Goal: Task Accomplishment & Management: Manage account settings

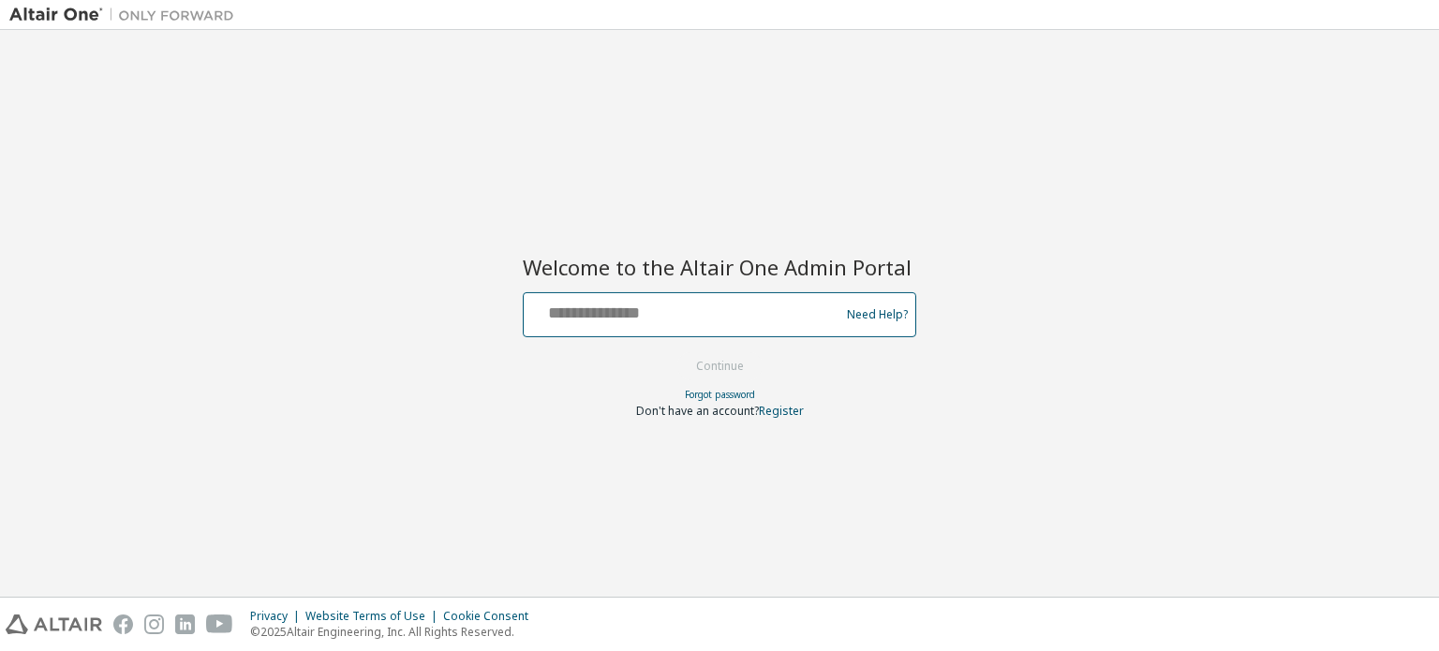
click at [660, 308] on input "text" at bounding box center [684, 310] width 306 height 27
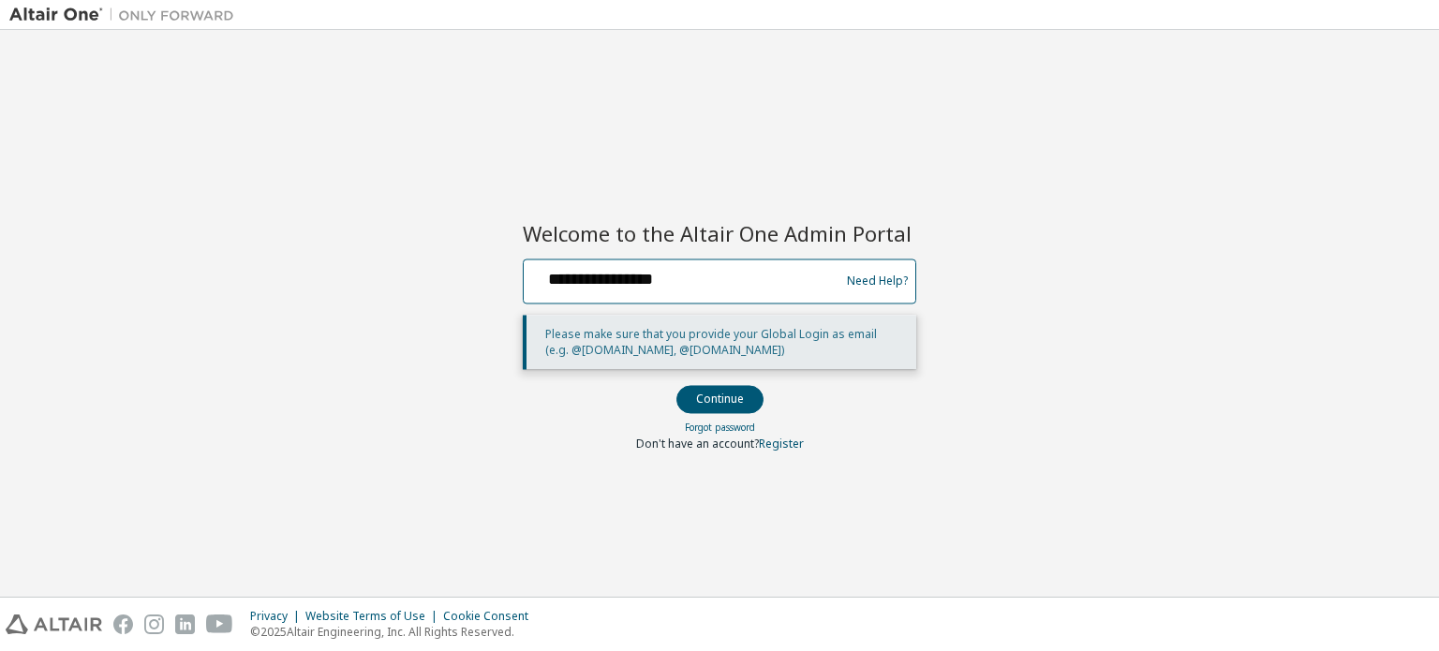
click at [607, 282] on input "**********" at bounding box center [684, 276] width 306 height 27
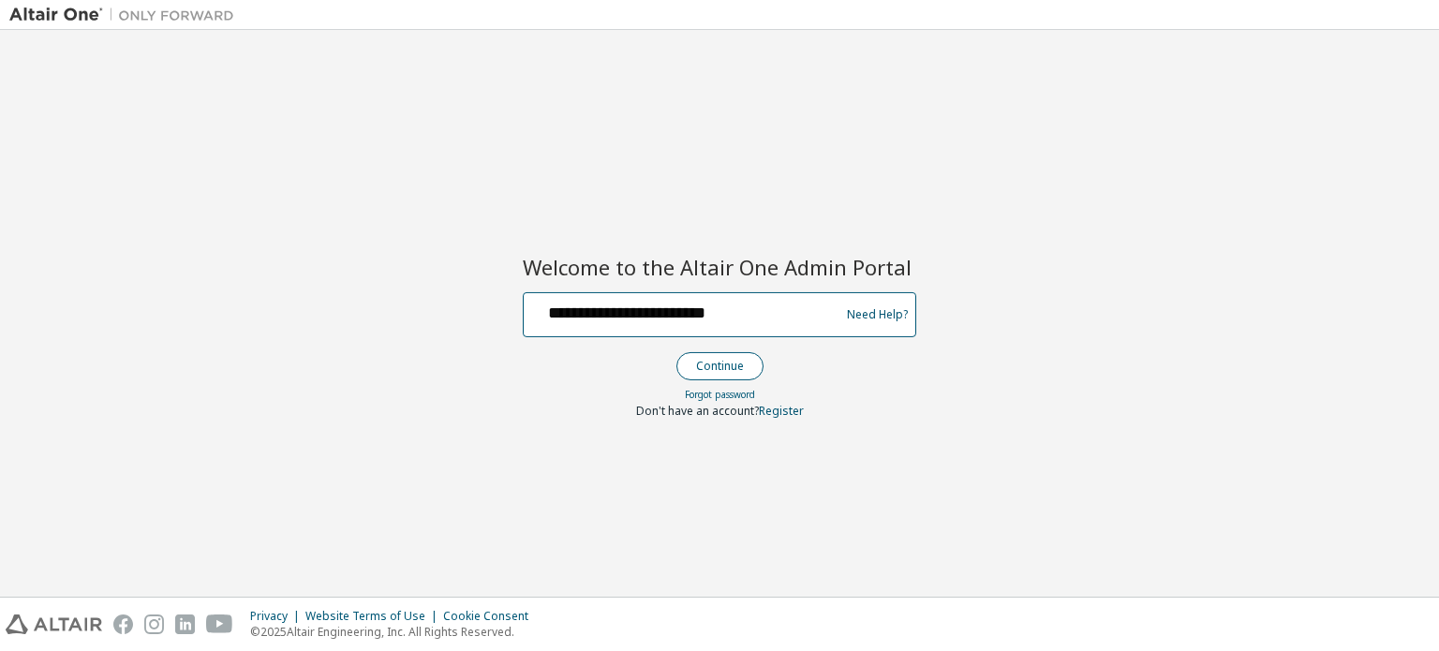
type input "**********"
click at [705, 359] on button "Continue" at bounding box center [720, 366] width 87 height 28
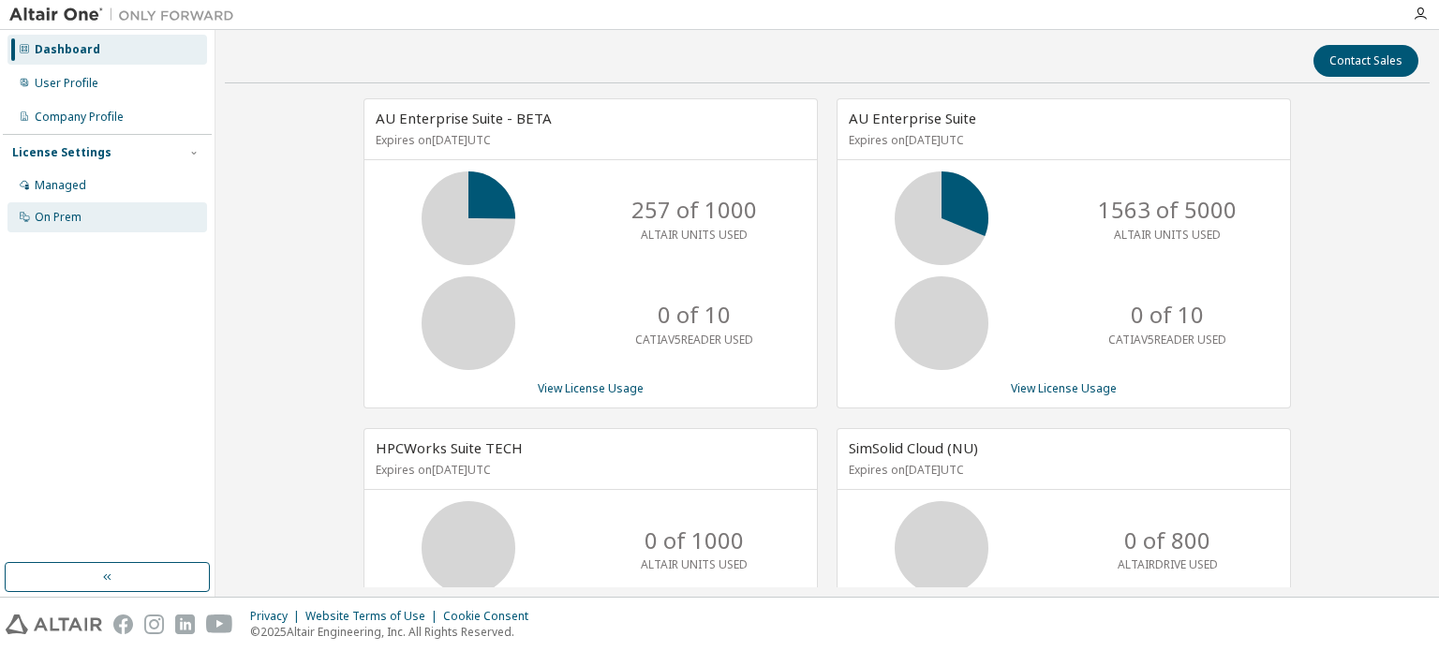
click at [140, 212] on div "On Prem" at bounding box center [107, 217] width 200 height 30
click at [135, 209] on div "On Prem" at bounding box center [107, 217] width 200 height 30
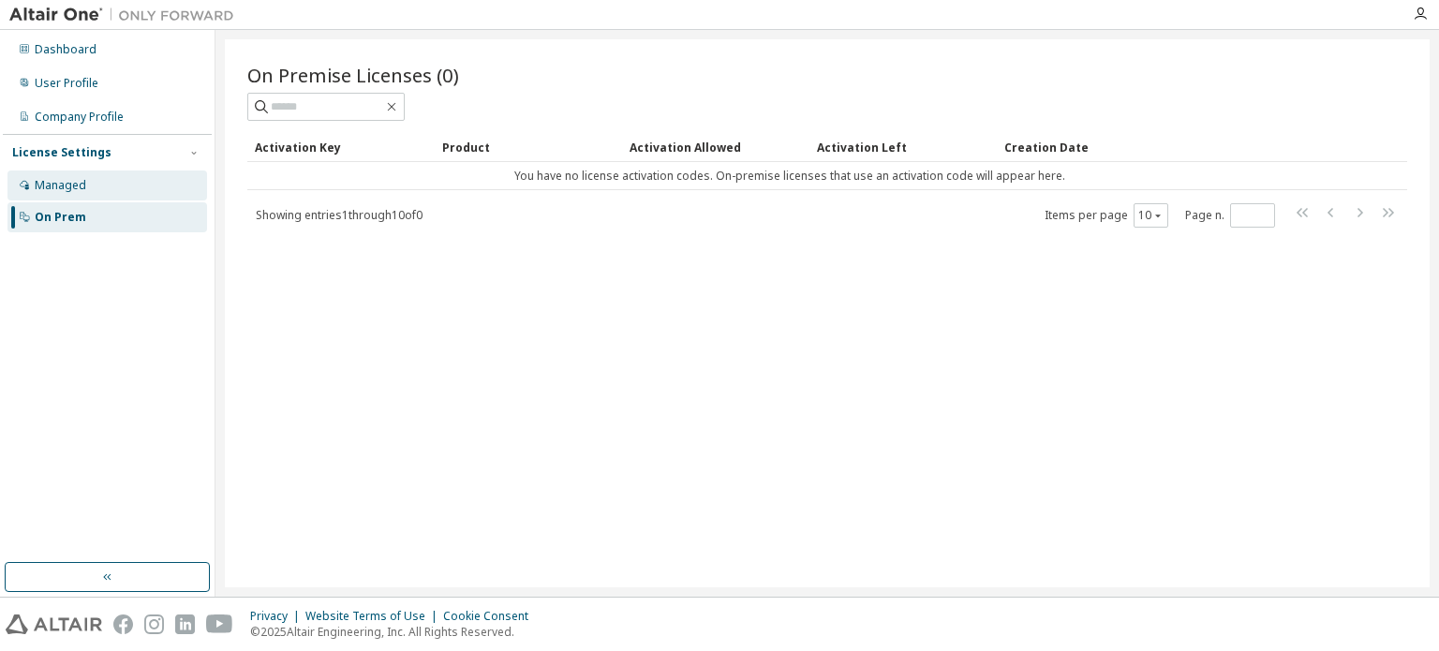
click at [119, 184] on div "Managed" at bounding box center [107, 186] width 200 height 30
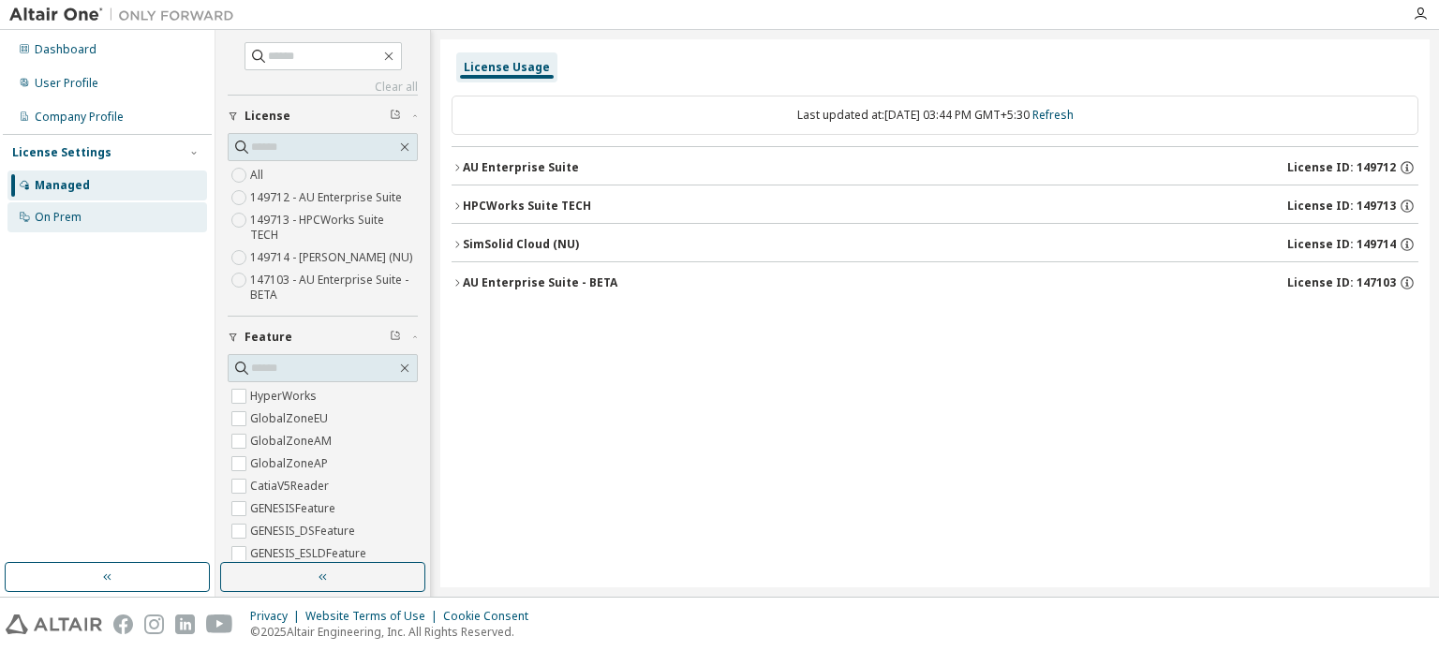
click at [165, 216] on div "On Prem" at bounding box center [107, 217] width 200 height 30
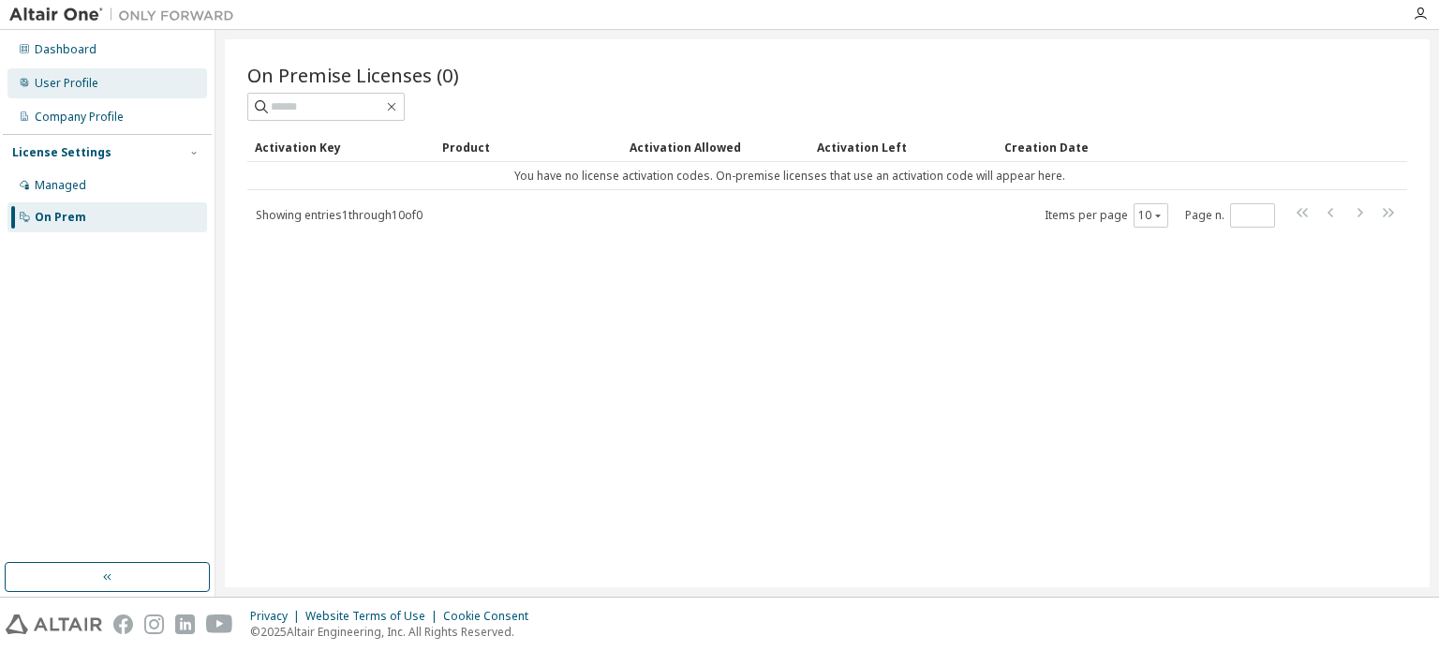
click at [112, 94] on div "User Profile" at bounding box center [107, 83] width 200 height 30
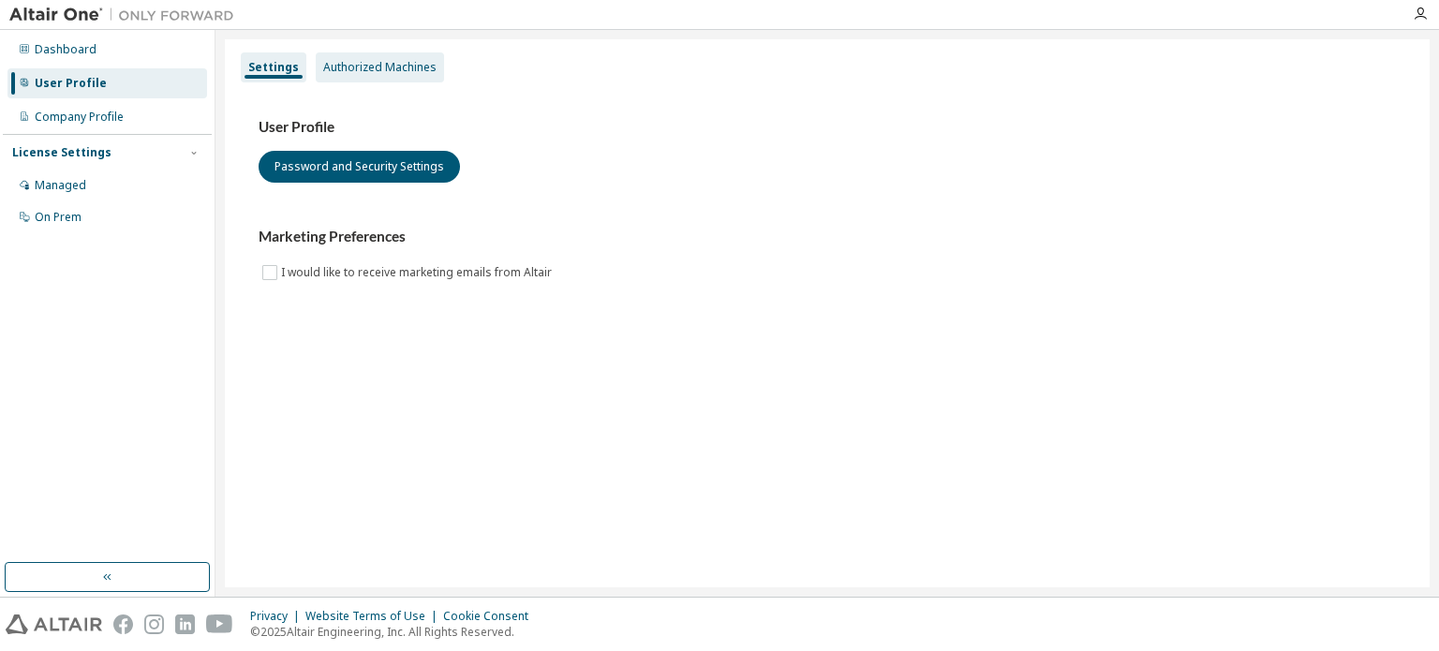
click at [416, 74] on div "Authorized Machines" at bounding box center [379, 67] width 113 height 15
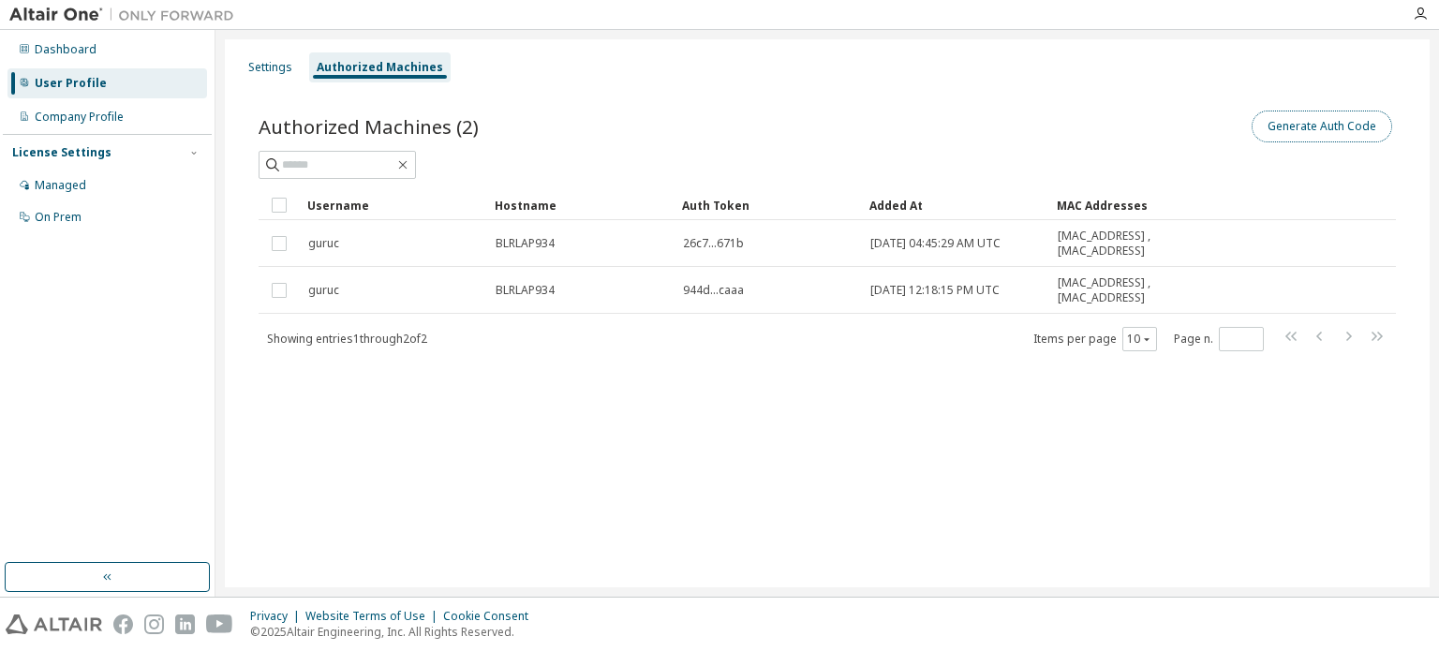
click at [1338, 121] on button "Generate Auth Code" at bounding box center [1322, 127] width 141 height 32
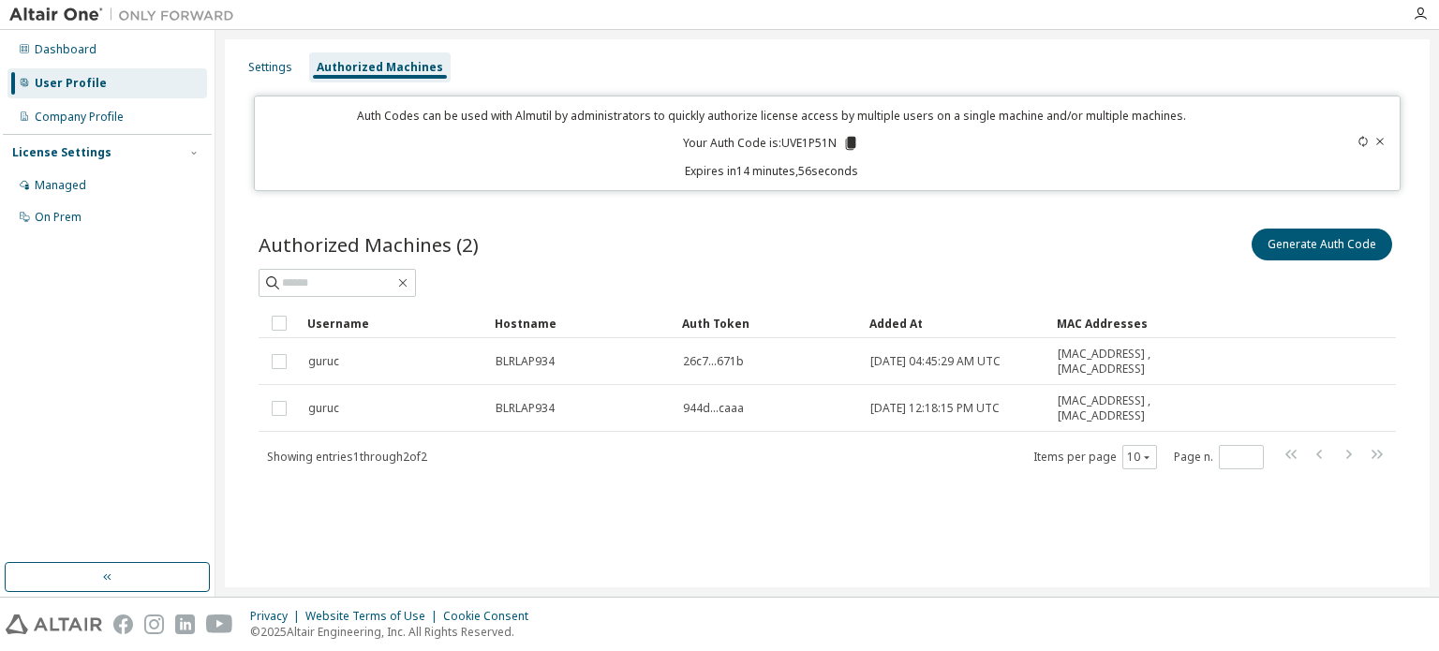
click at [853, 147] on icon at bounding box center [851, 143] width 10 height 13
